Goal: Find specific page/section: Find specific page/section

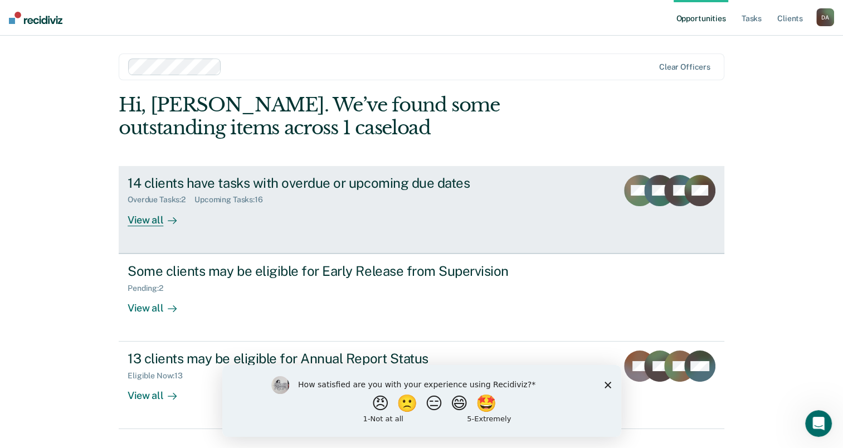
scroll to position [25, 0]
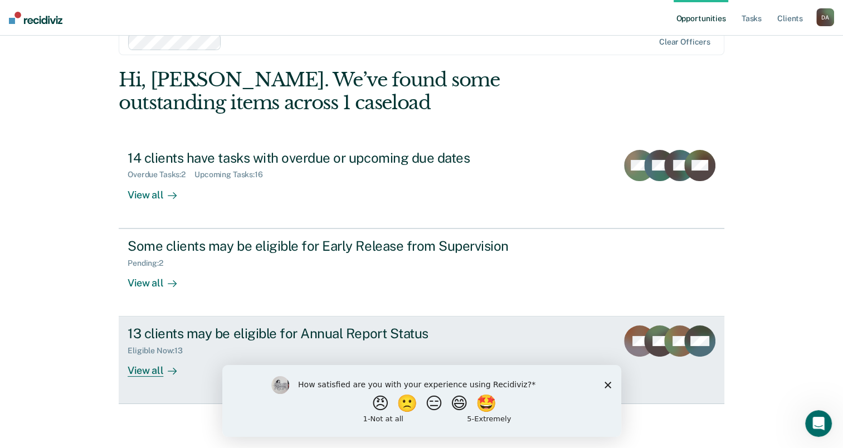
click at [147, 372] on div "View all" at bounding box center [159, 367] width 62 height 22
